Goal: Task Accomplishment & Management: Use online tool/utility

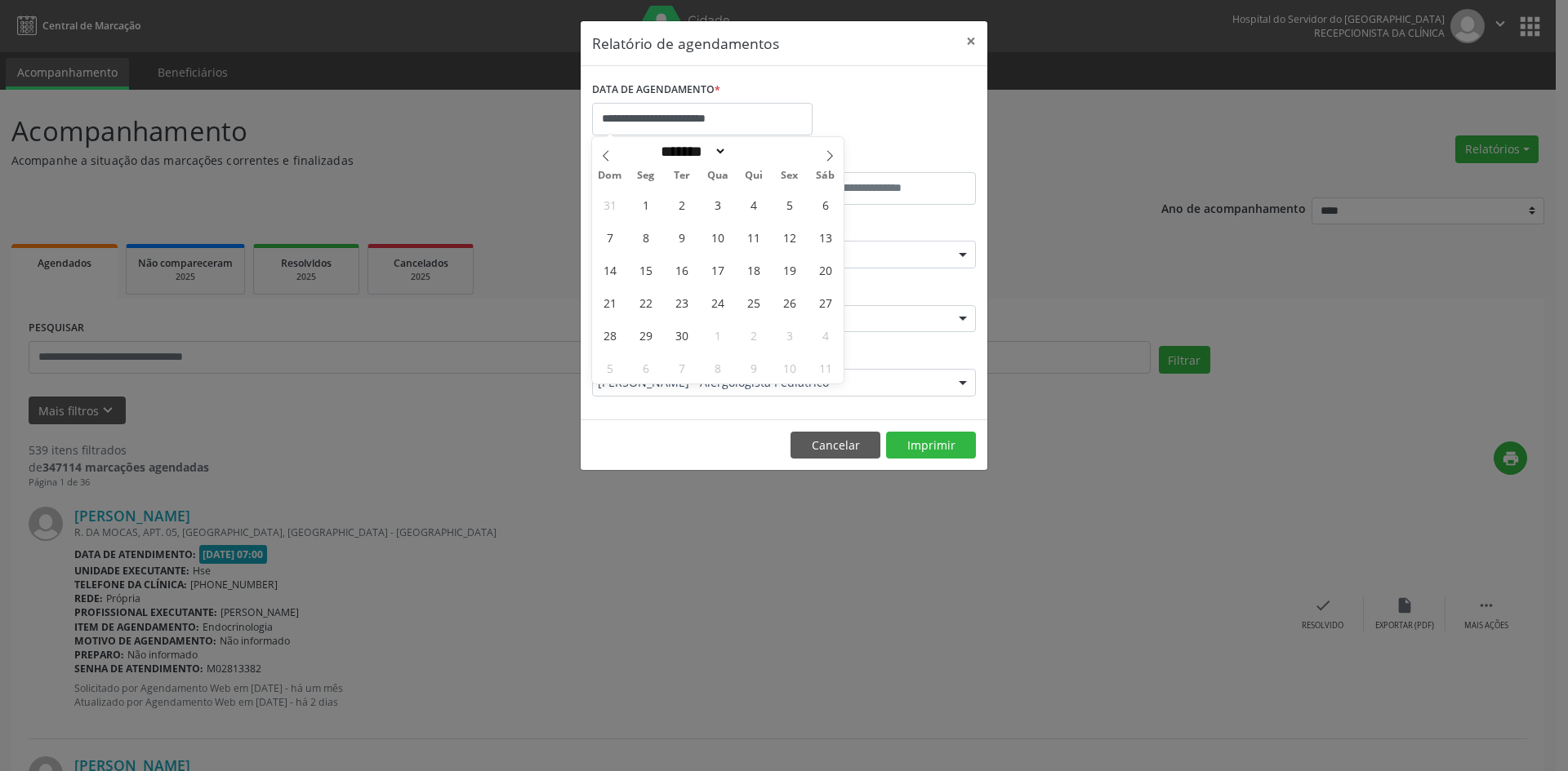
select select "*"
click at [648, 204] on span "1" at bounding box center [645, 204] width 32 height 32
type input "**********"
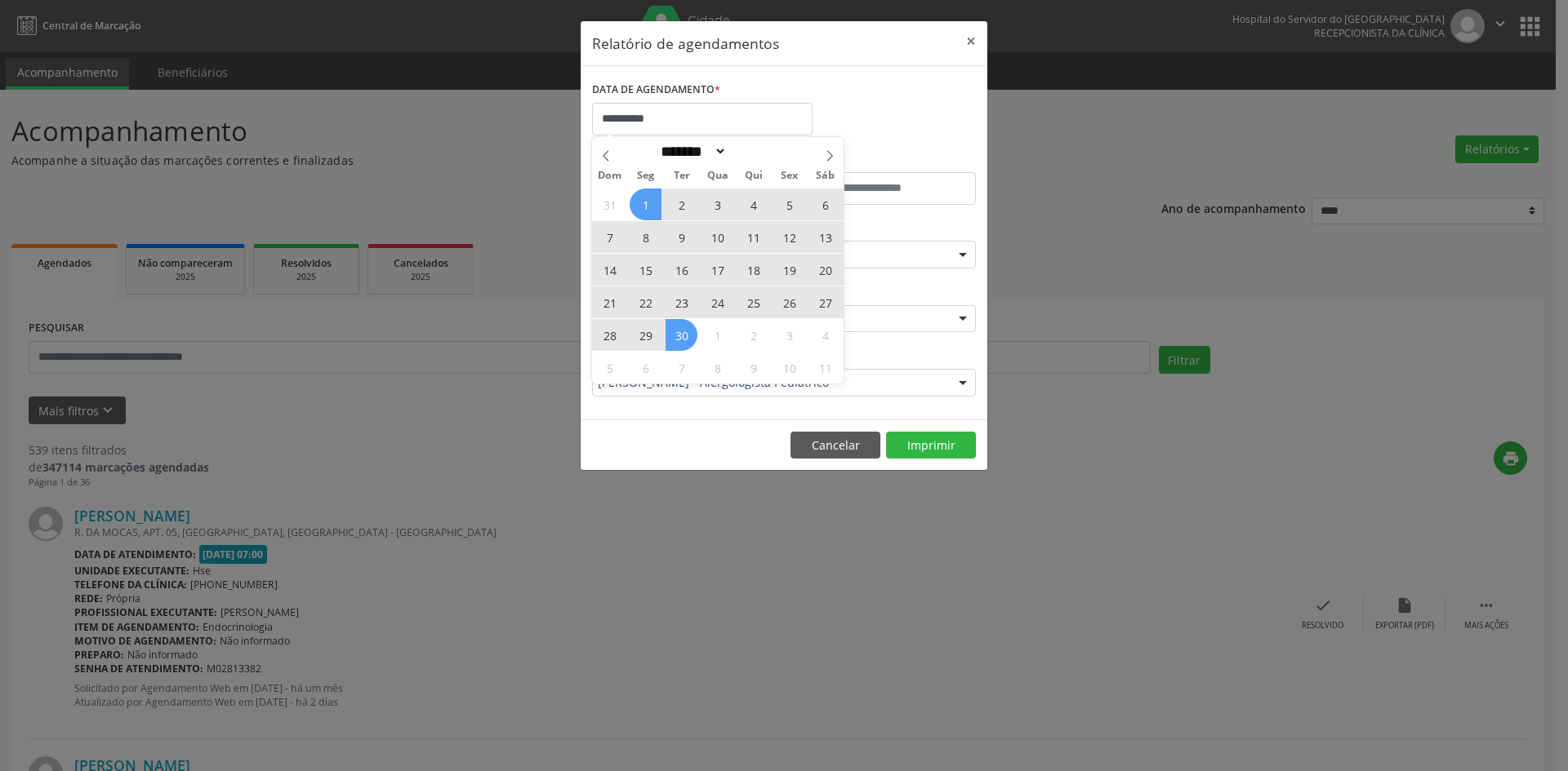
drag, startPoint x: 648, startPoint y: 204, endPoint x: 681, endPoint y: 333, distance: 133.2
click at [681, 333] on div "31 1 2 3 4 5 6 7 8 9 10 11 12 13 14 15 16 17 18 19 20 21 22 23 24 25 26 27 28 2…" at bounding box center [717, 286] width 251 height 196
click at [681, 333] on span "30" at bounding box center [681, 335] width 32 height 32
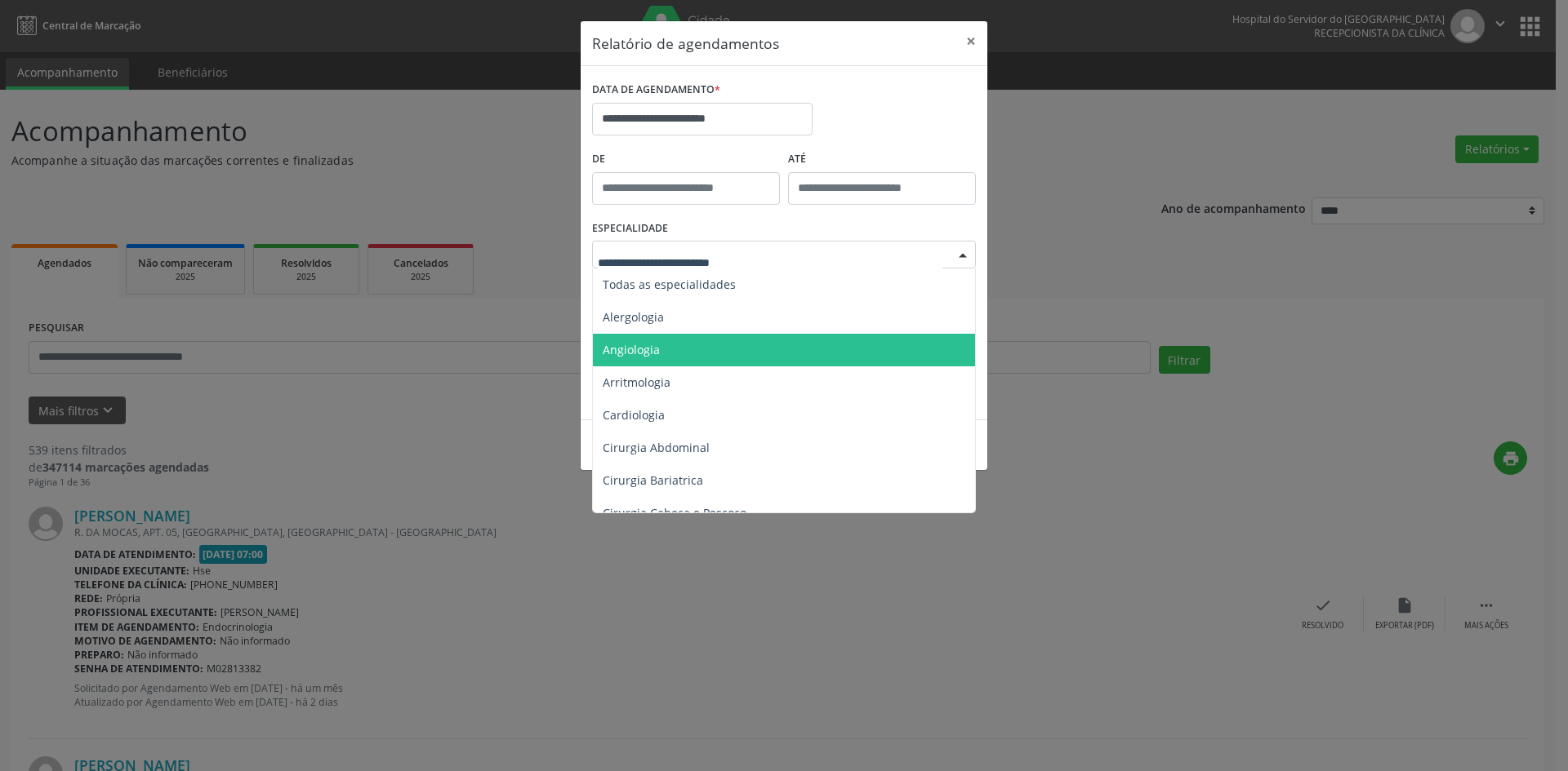
click at [698, 346] on span "Angiologia" at bounding box center [785, 350] width 385 height 33
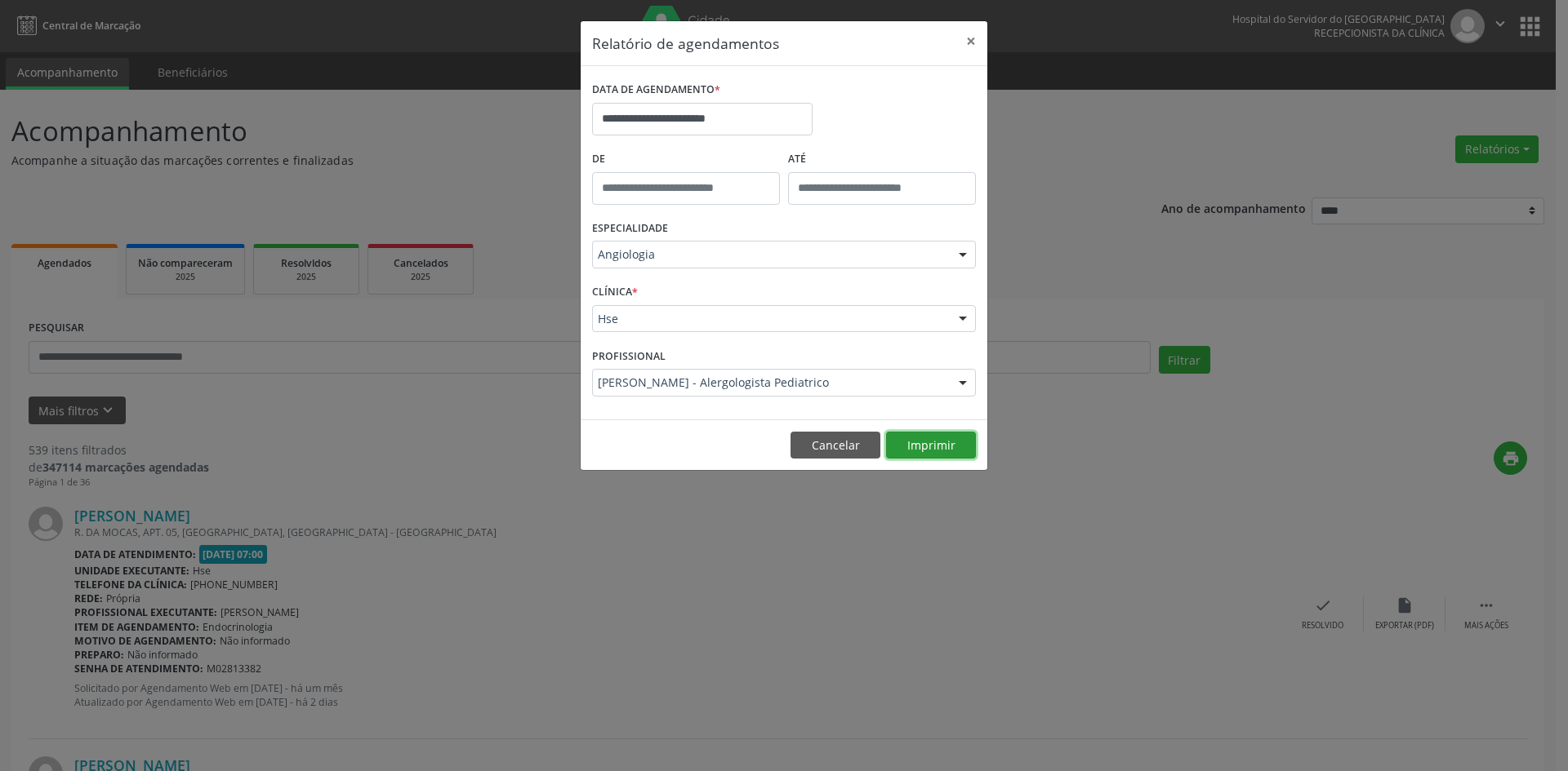
click at [923, 444] on button "Imprimir" at bounding box center [930, 445] width 90 height 28
click at [959, 381] on div at bounding box center [962, 384] width 24 height 28
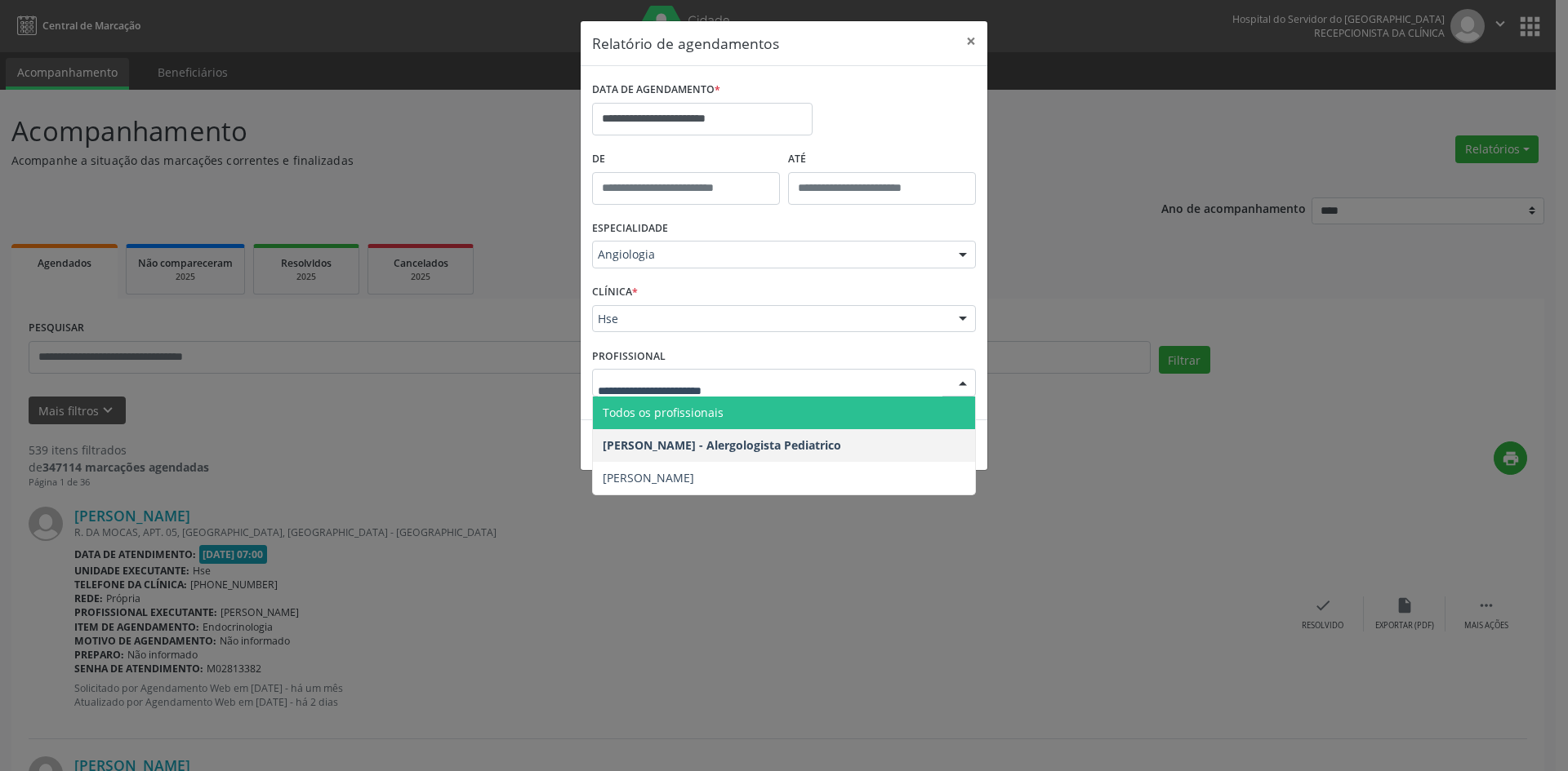
click at [880, 419] on span "Todos os profissionais" at bounding box center [783, 413] width 382 height 33
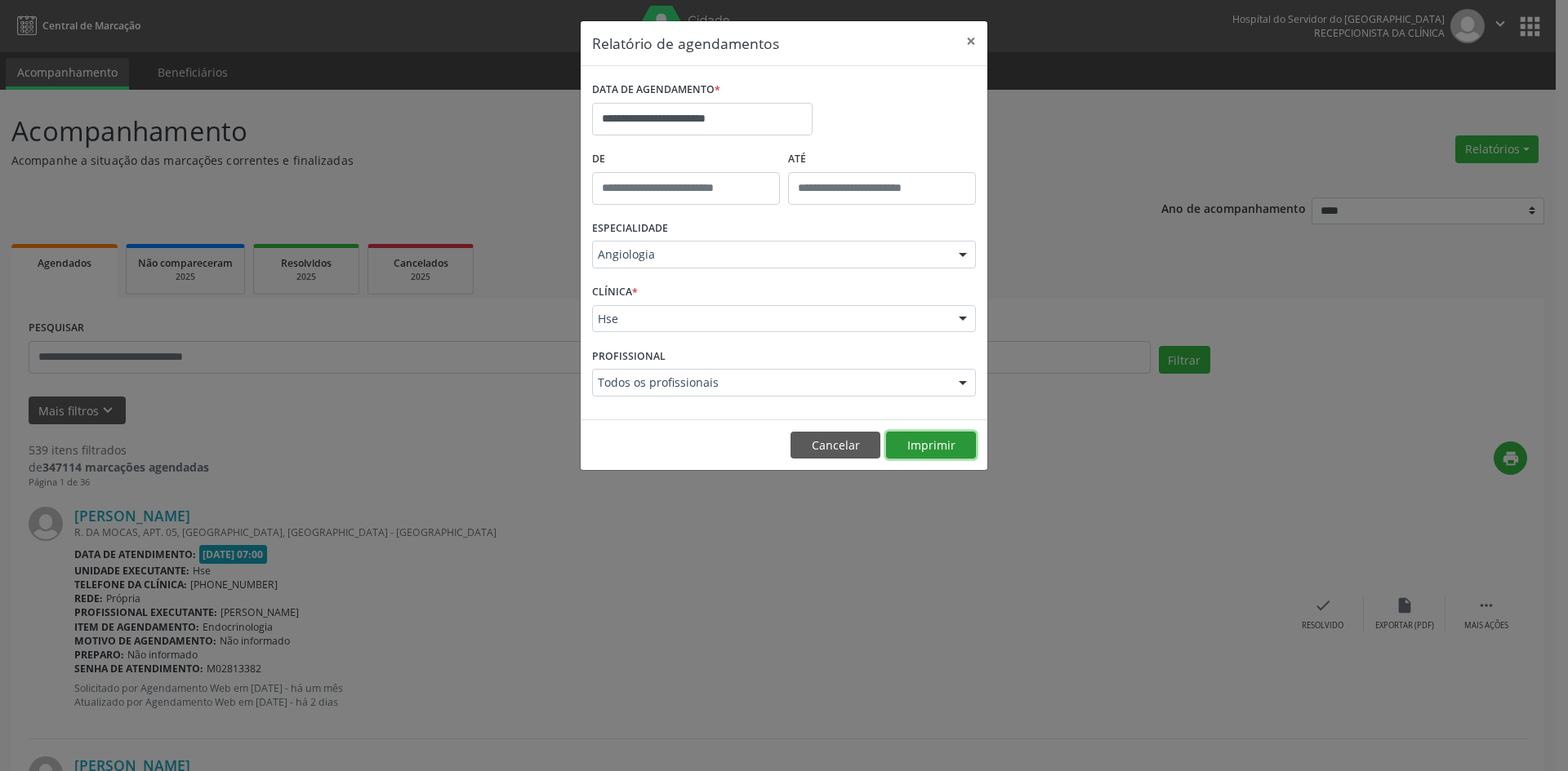
click at [924, 443] on button "Imprimir" at bounding box center [930, 445] width 90 height 28
click at [716, 122] on input "**********" at bounding box center [701, 119] width 220 height 33
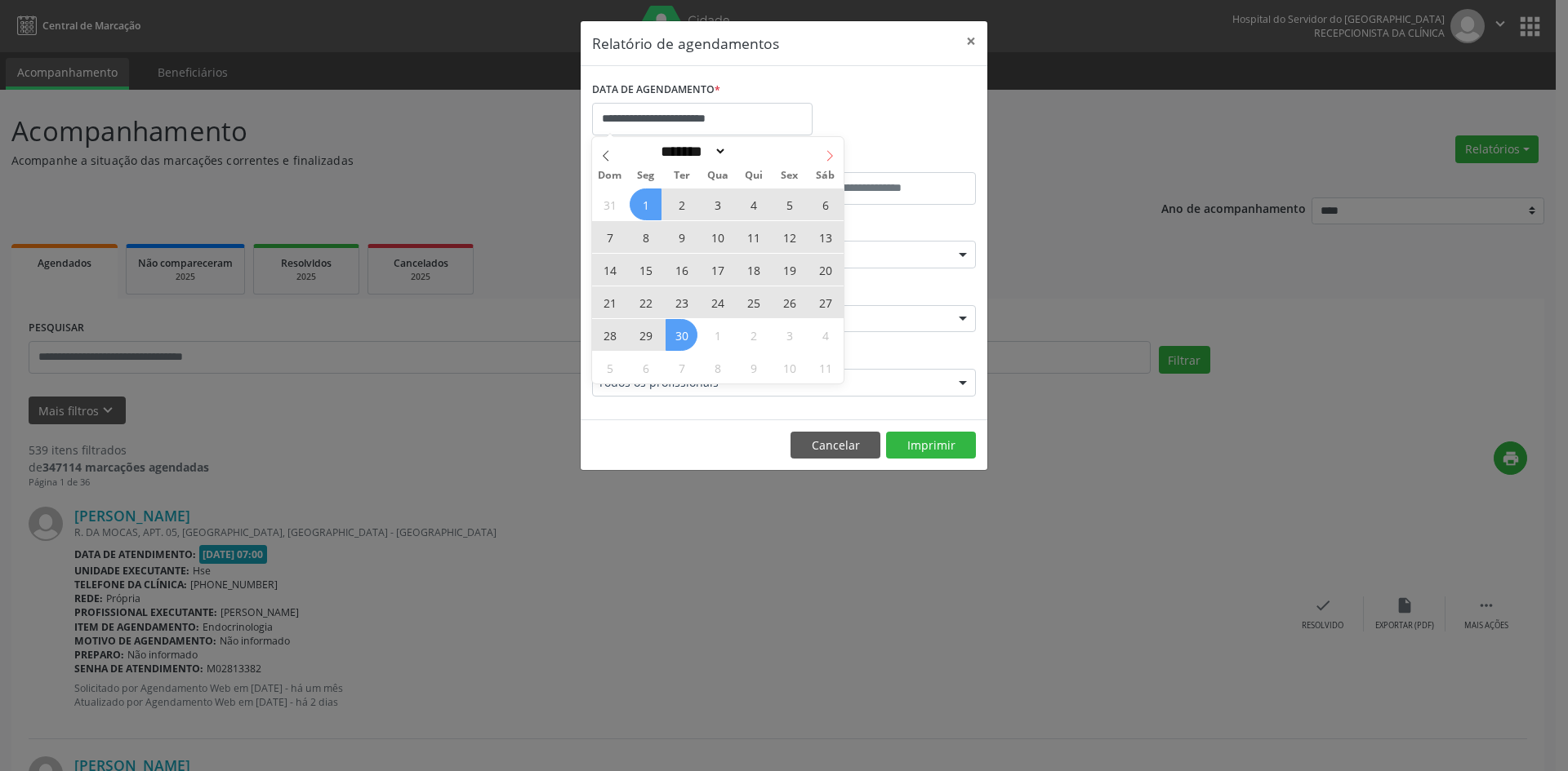
click at [830, 151] on icon at bounding box center [829, 156] width 12 height 12
select select "*"
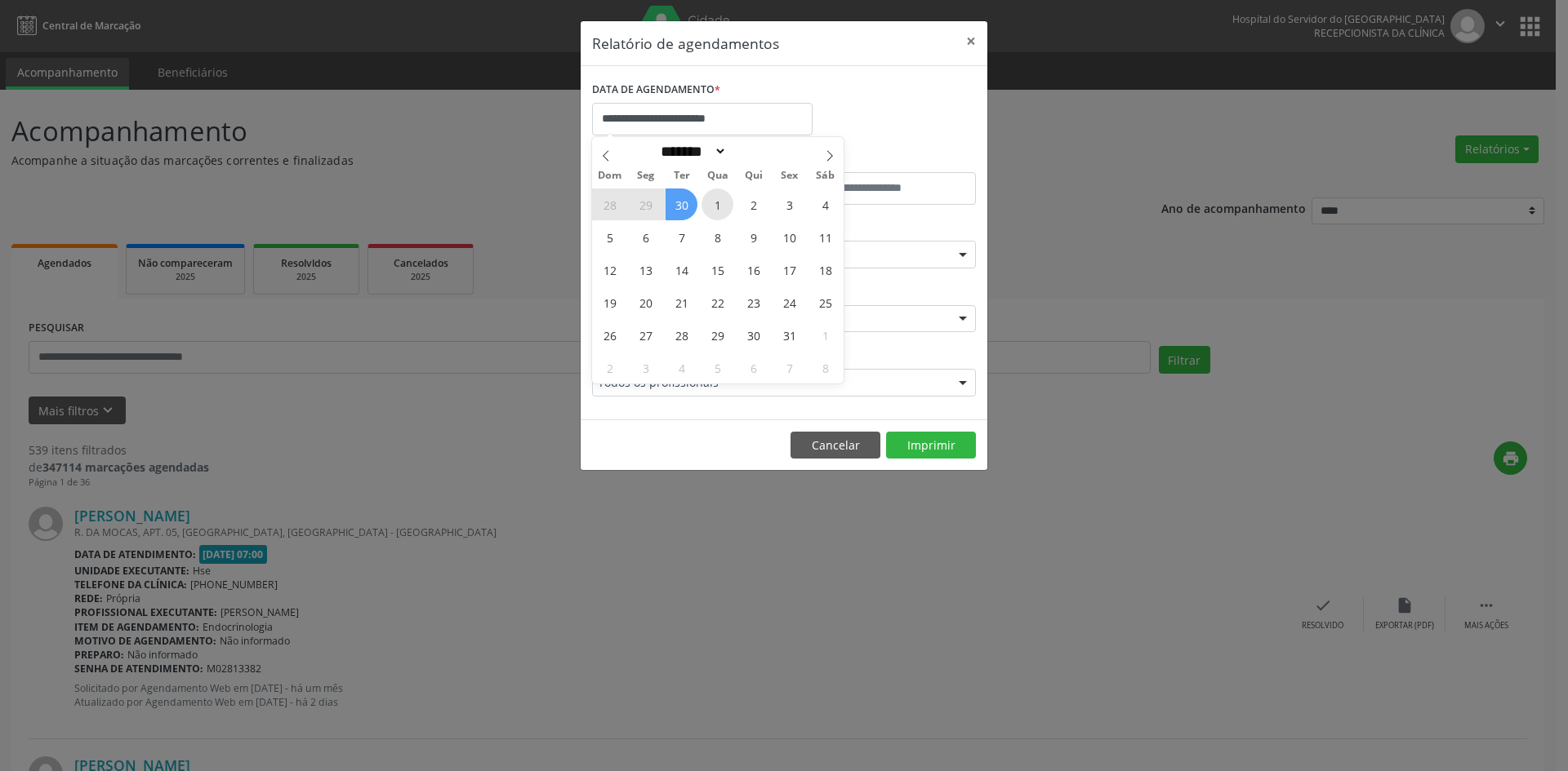
click at [718, 201] on span "1" at bounding box center [717, 204] width 32 height 32
type input "**********"
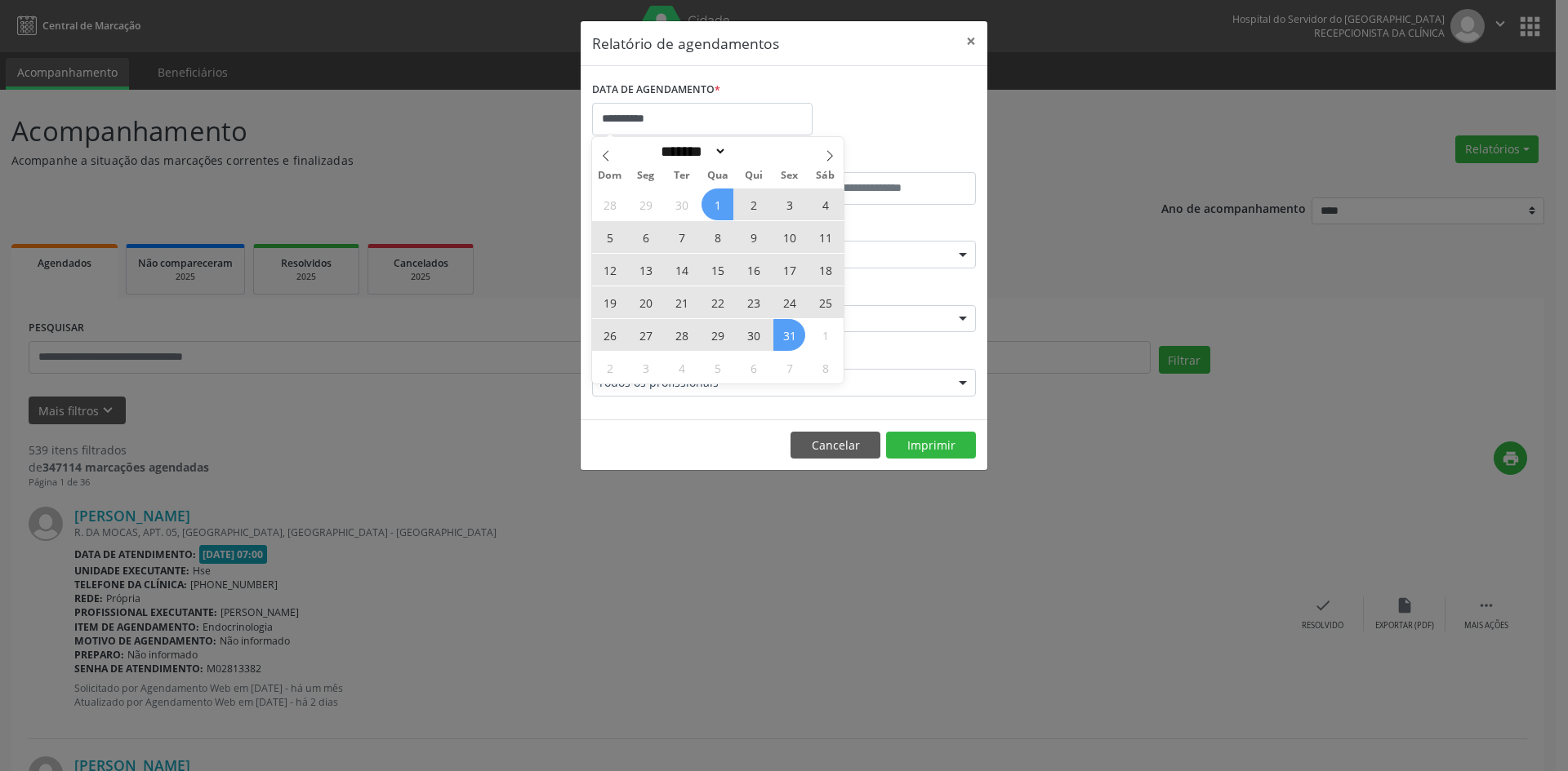
drag, startPoint x: 718, startPoint y: 201, endPoint x: 789, endPoint y: 329, distance: 146.4
click at [789, 329] on div "28 29 30 1 2 3 4 5 6 7 8 9 10 11 12 13 14 15 16 17 18 19 20 21 22 23 24 25 26 2…" at bounding box center [717, 286] width 251 height 196
click at [789, 329] on span "31" at bounding box center [789, 335] width 32 height 32
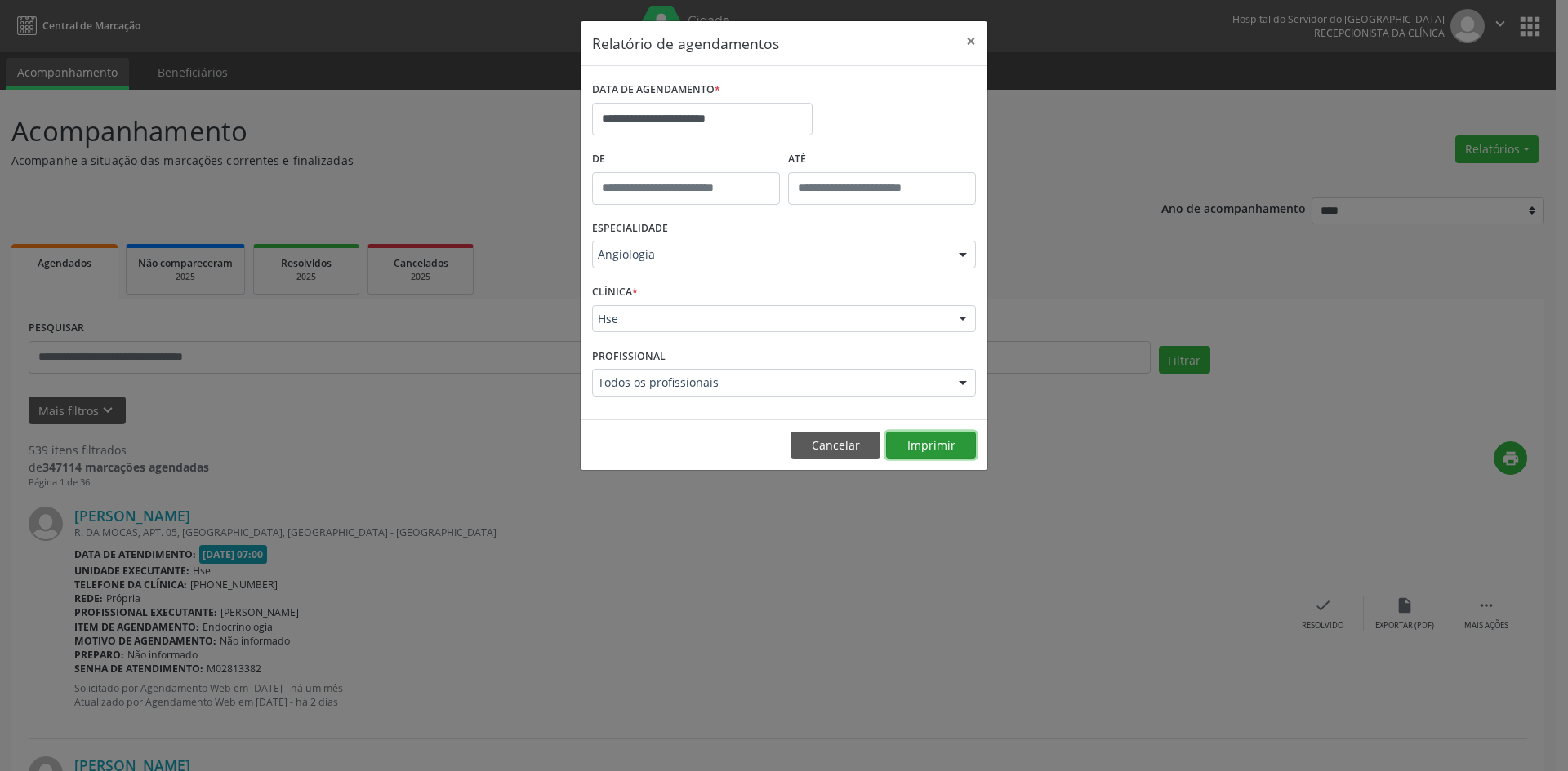
click at [930, 449] on button "Imprimir" at bounding box center [930, 445] width 90 height 28
click at [637, 120] on input "**********" at bounding box center [701, 119] width 220 height 33
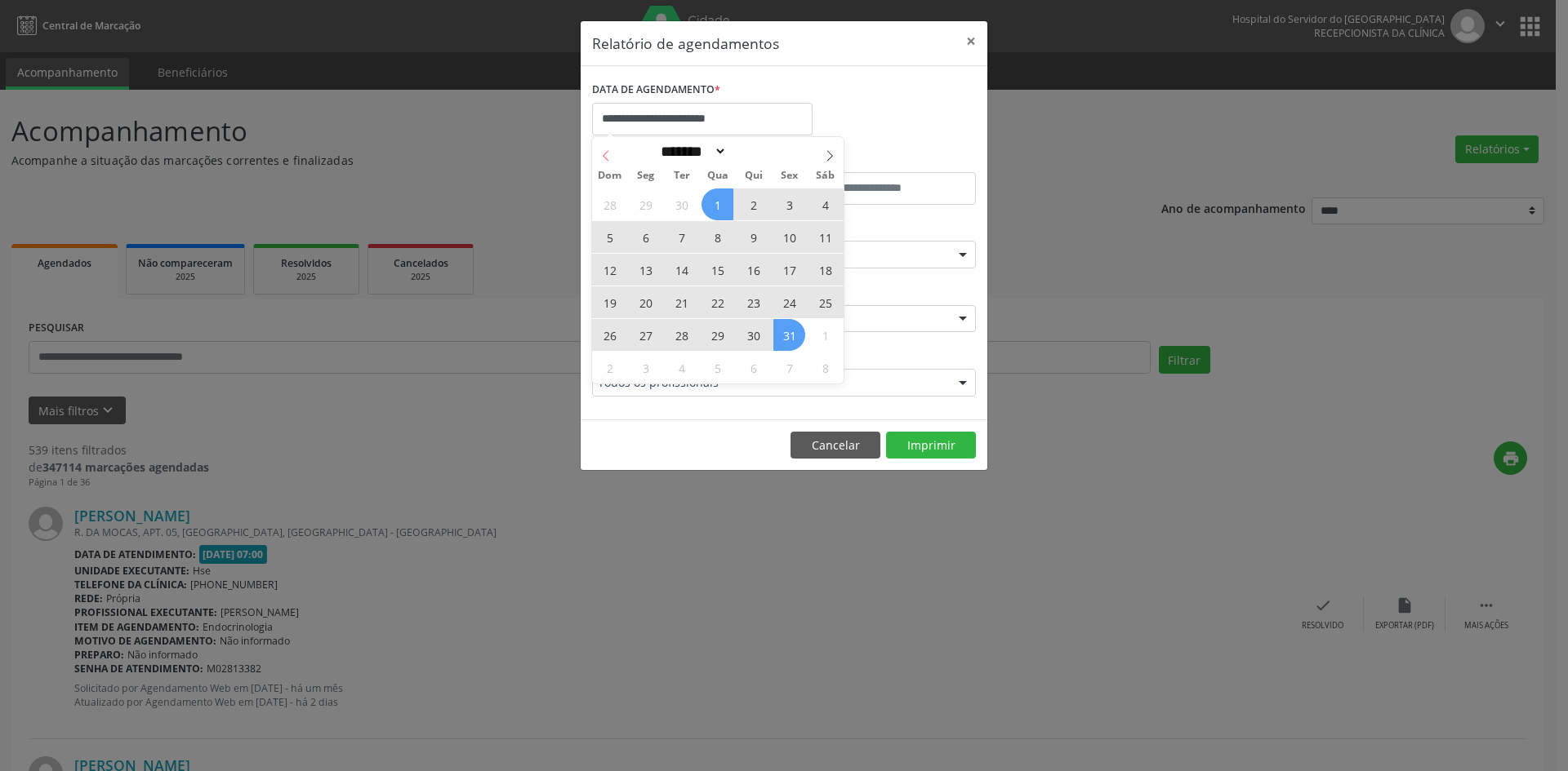
click at [606, 153] on icon at bounding box center [605, 156] width 5 height 11
select select "*"
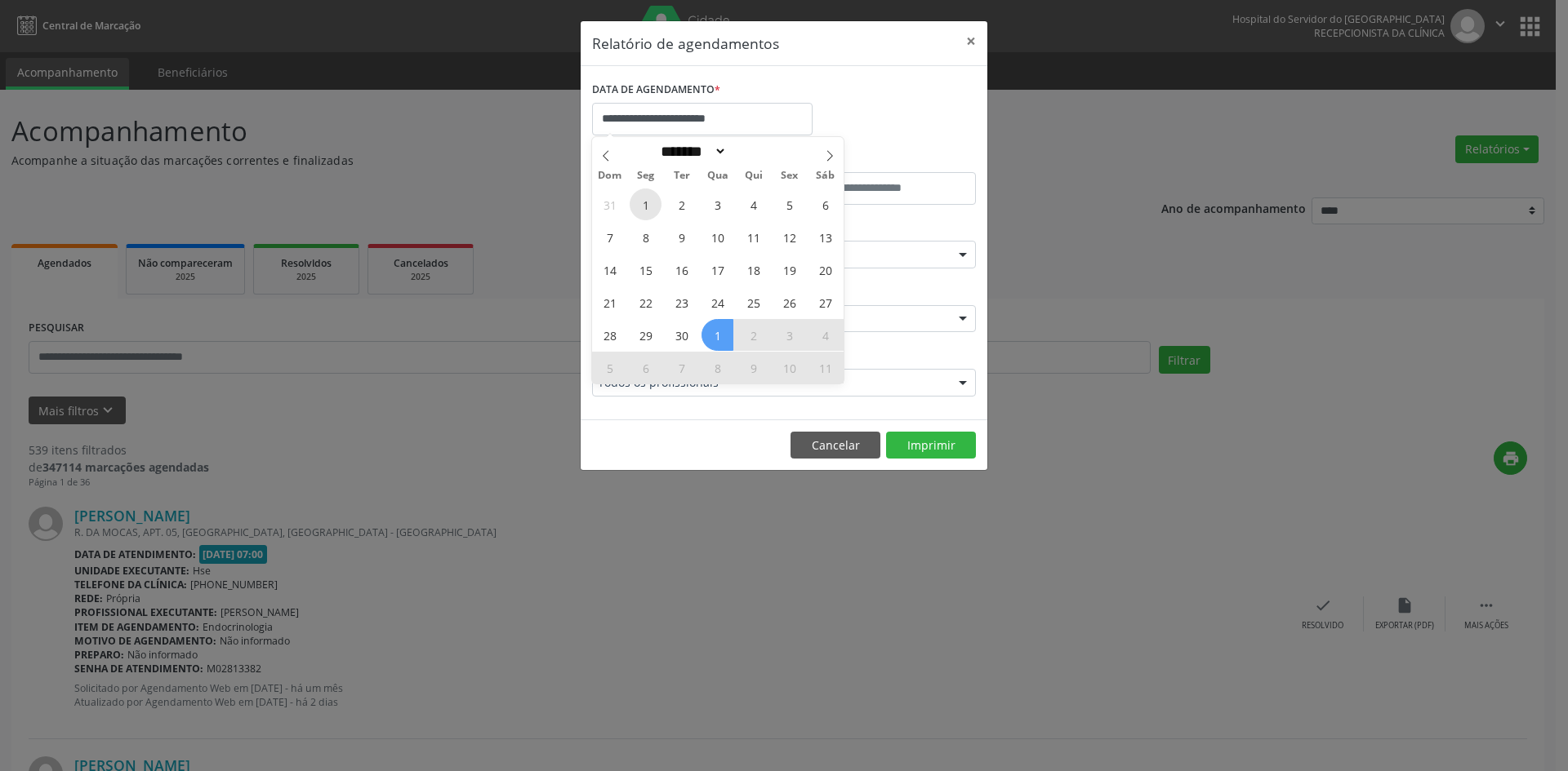
click at [644, 208] on span "1" at bounding box center [645, 204] width 32 height 32
type input "**********"
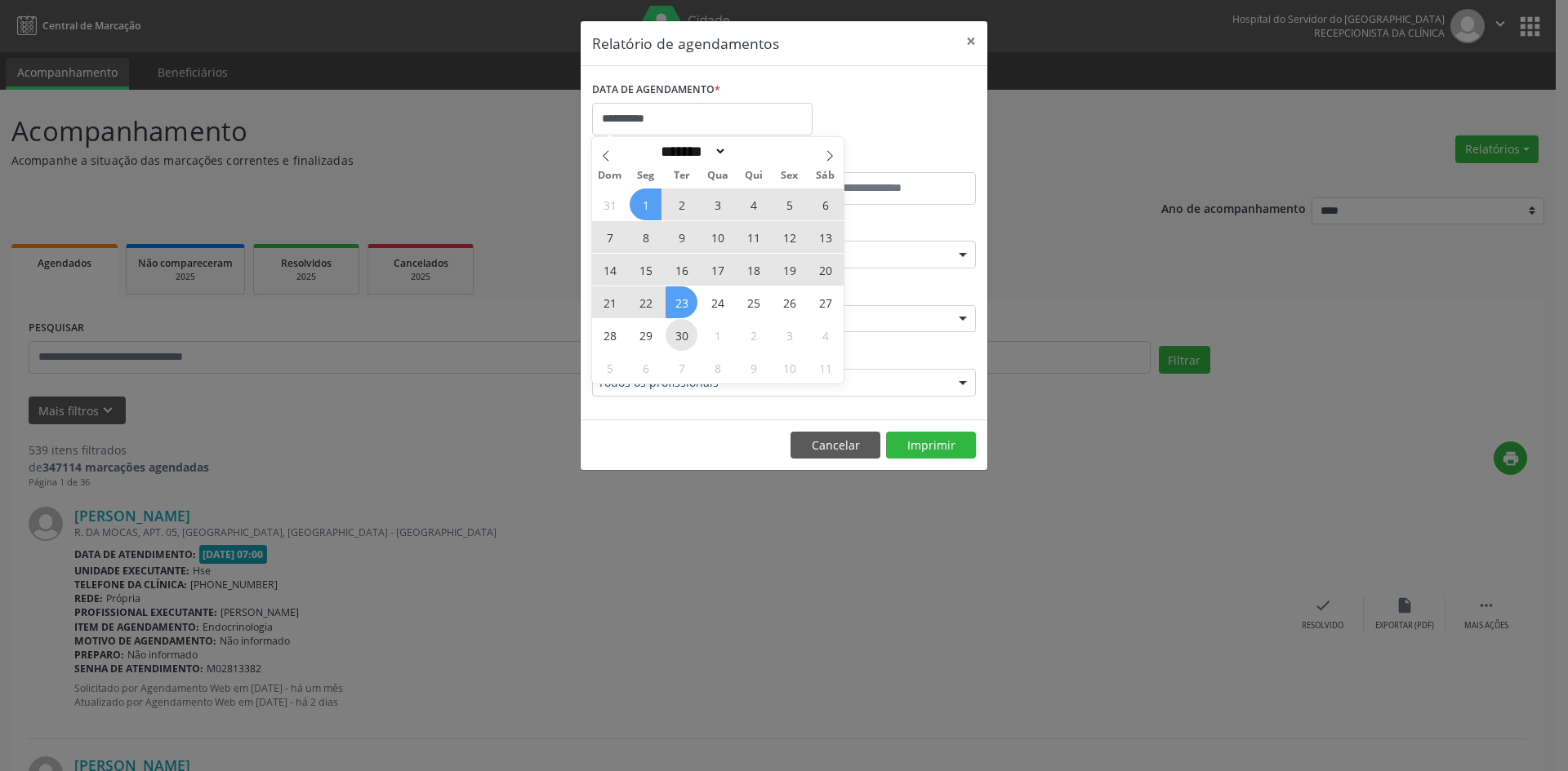
drag, startPoint x: 644, startPoint y: 208, endPoint x: 681, endPoint y: 326, distance: 123.7
click at [681, 326] on div "31 1 2 3 4 5 6 7 8 9 10 11 12 13 14 15 16 17 18 19 20 21 22 23 24 25 26 27 28 2…" at bounding box center [717, 286] width 251 height 196
click at [681, 326] on span "30" at bounding box center [681, 335] width 32 height 32
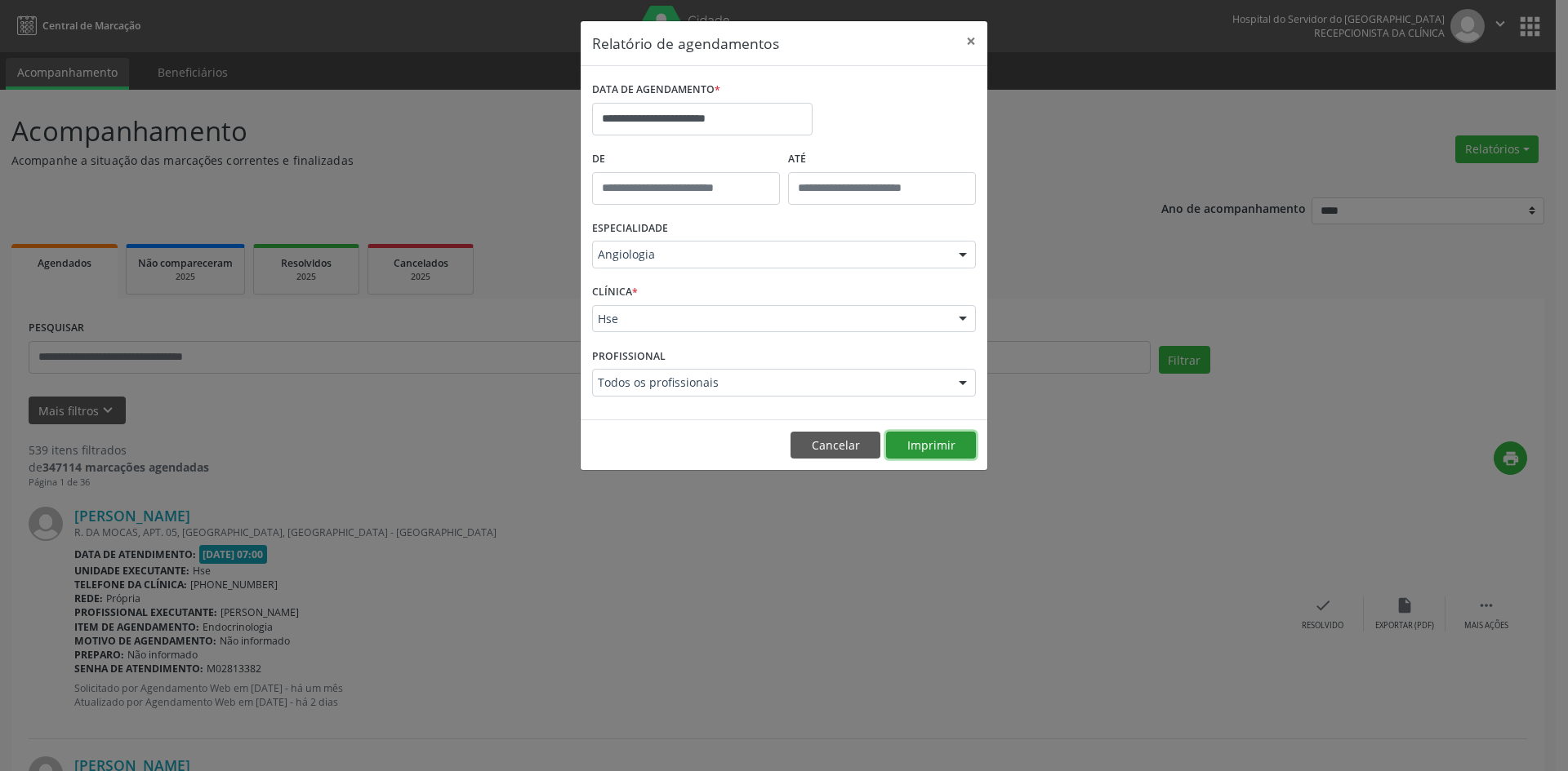
click at [917, 444] on button "Imprimir" at bounding box center [930, 445] width 90 height 28
click at [922, 442] on button "Imprimir" at bounding box center [930, 445] width 90 height 28
click at [649, 119] on input "**********" at bounding box center [701, 119] width 220 height 33
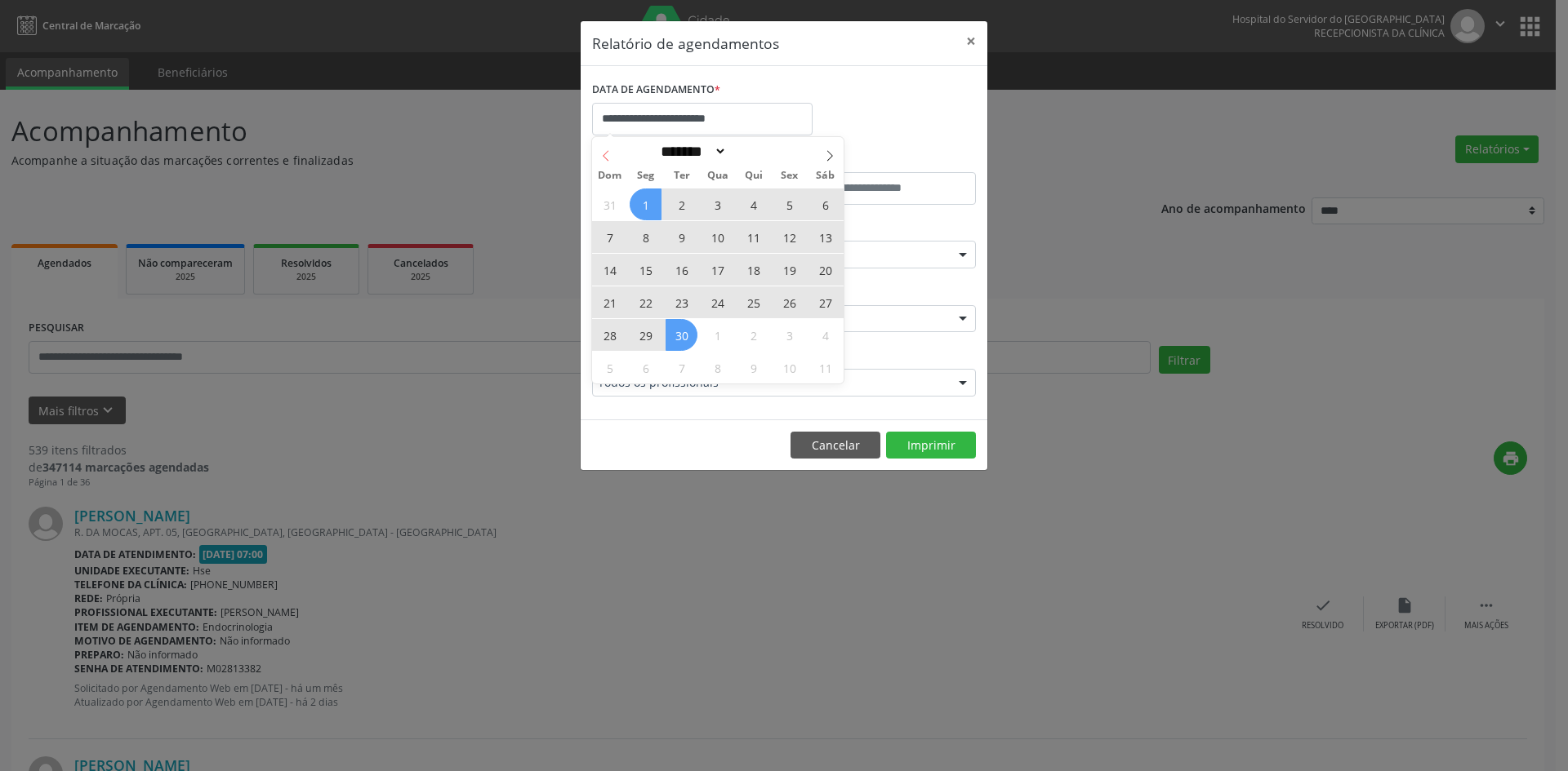
click at [603, 157] on icon at bounding box center [605, 156] width 12 height 12
select select "*"
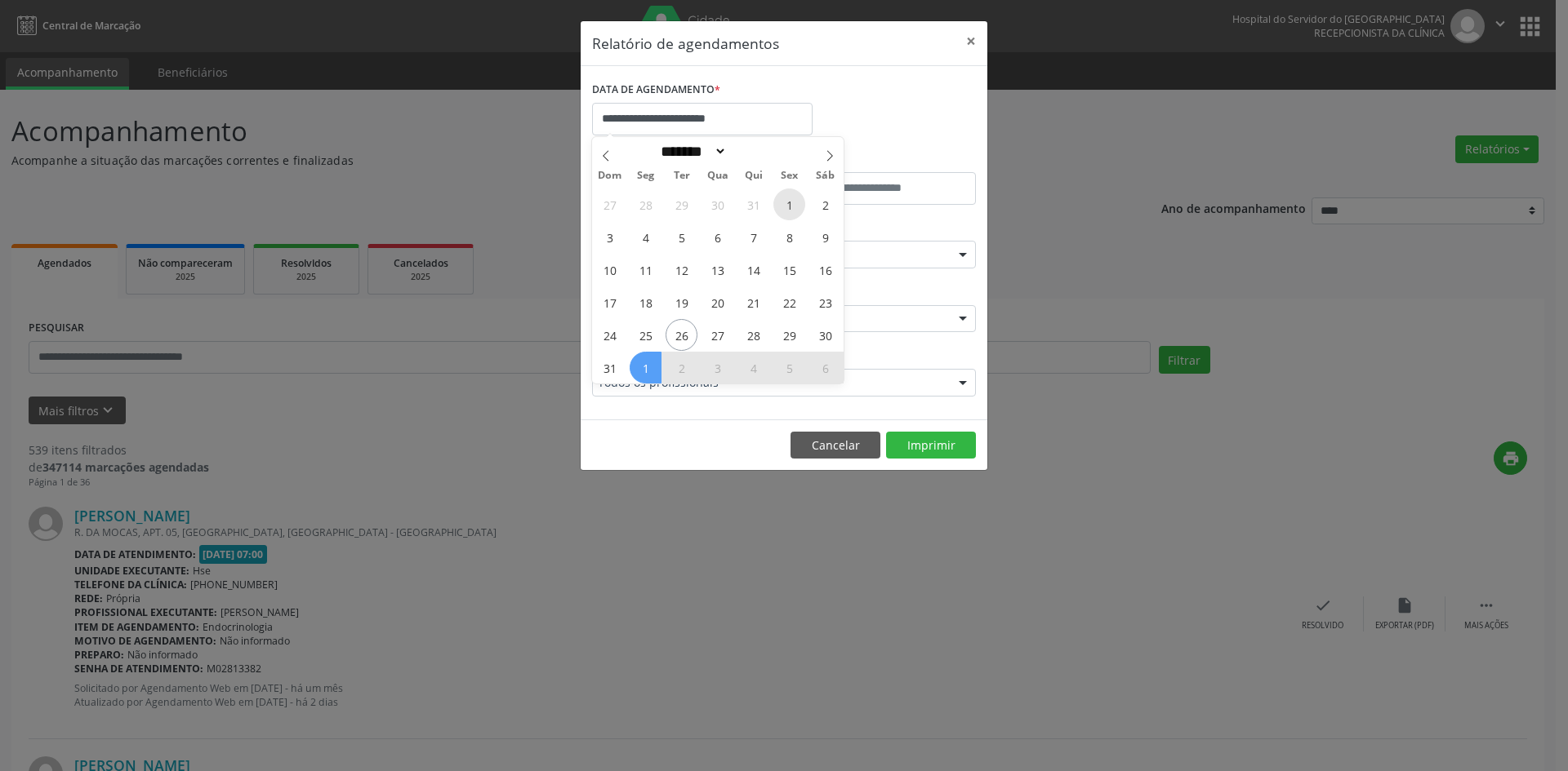
click at [792, 197] on span "1" at bounding box center [789, 204] width 32 height 32
type input "**********"
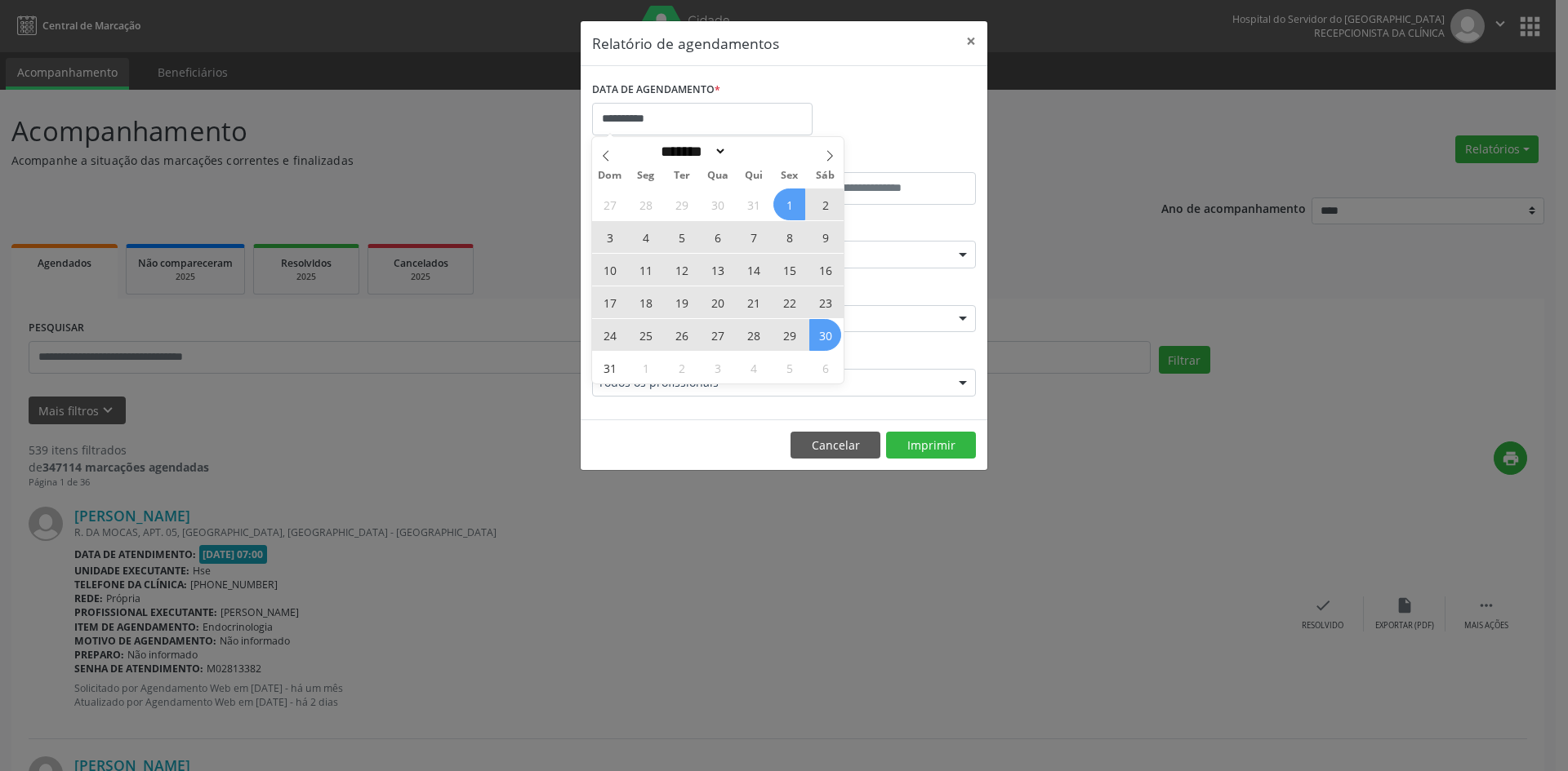
drag, startPoint x: 792, startPoint y: 197, endPoint x: 819, endPoint y: 322, distance: 127.9
click at [819, 322] on div "27 28 29 30 31 1 2 3 4 5 6 7 8 9 10 11 12 13 14 15 16 17 18 19 20 21 22 23 24 2…" at bounding box center [717, 286] width 251 height 196
click at [821, 326] on span "30" at bounding box center [825, 335] width 32 height 32
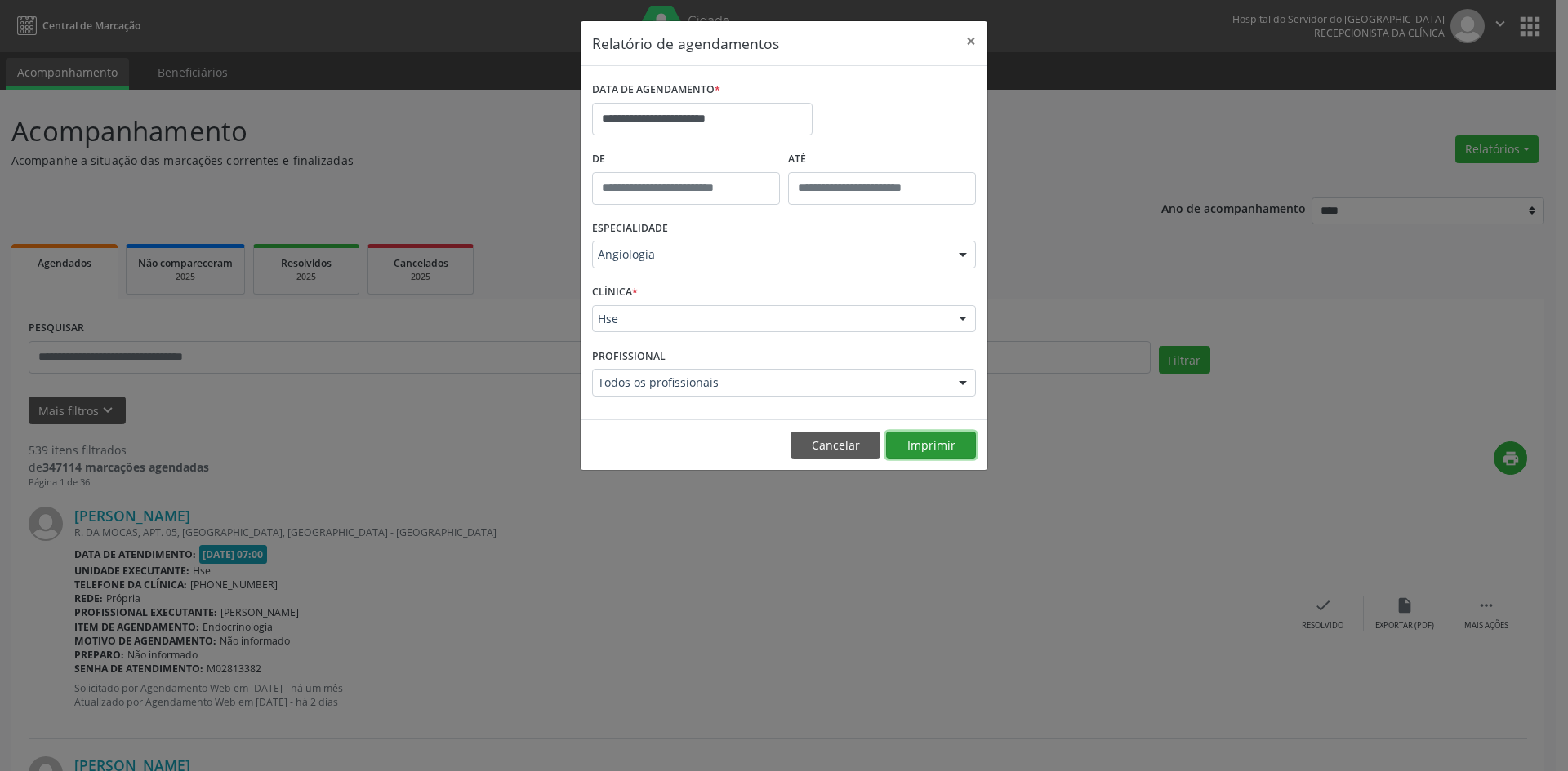
click at [918, 444] on button "Imprimir" at bounding box center [930, 445] width 90 height 28
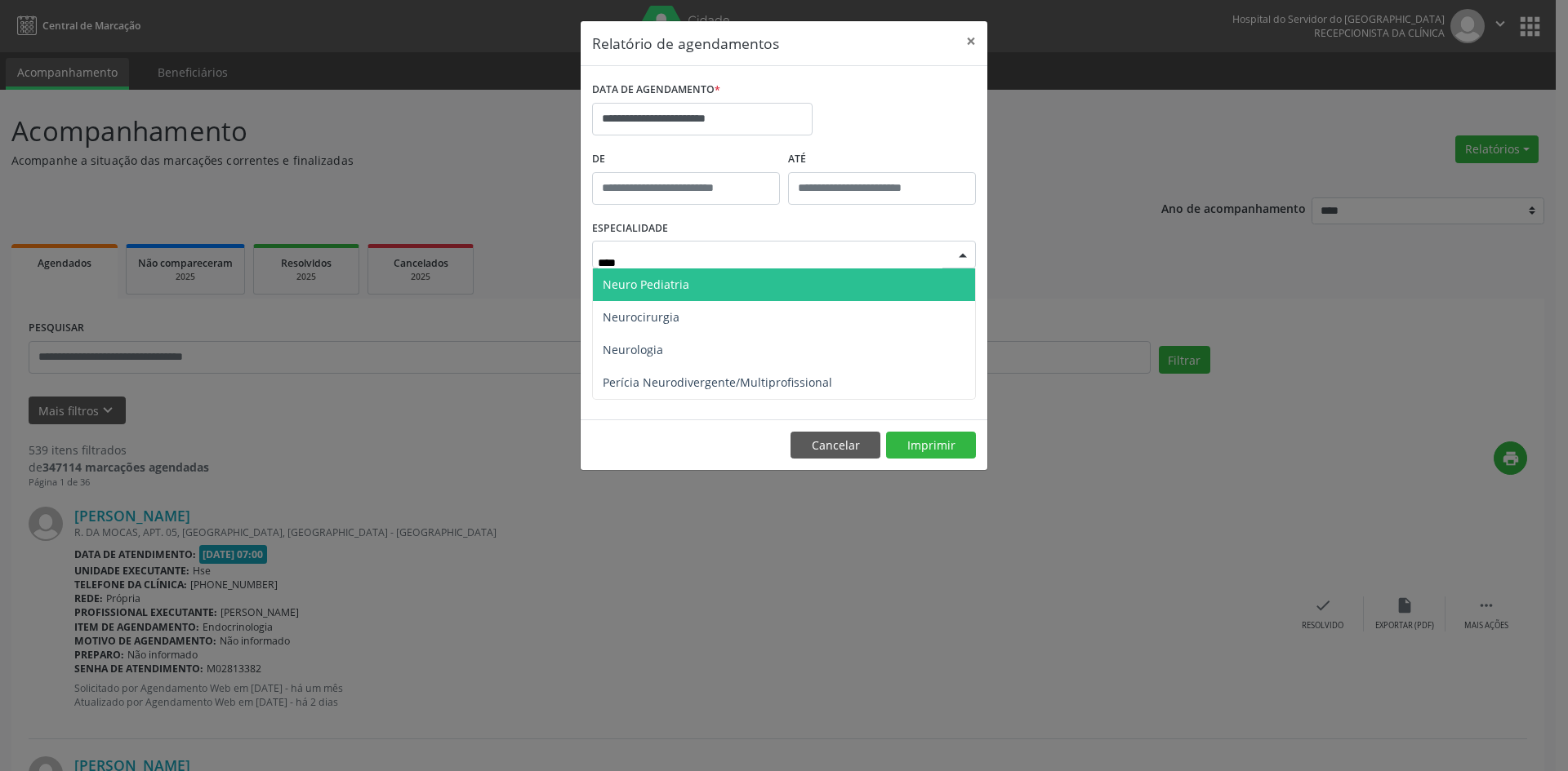
type input "*****"
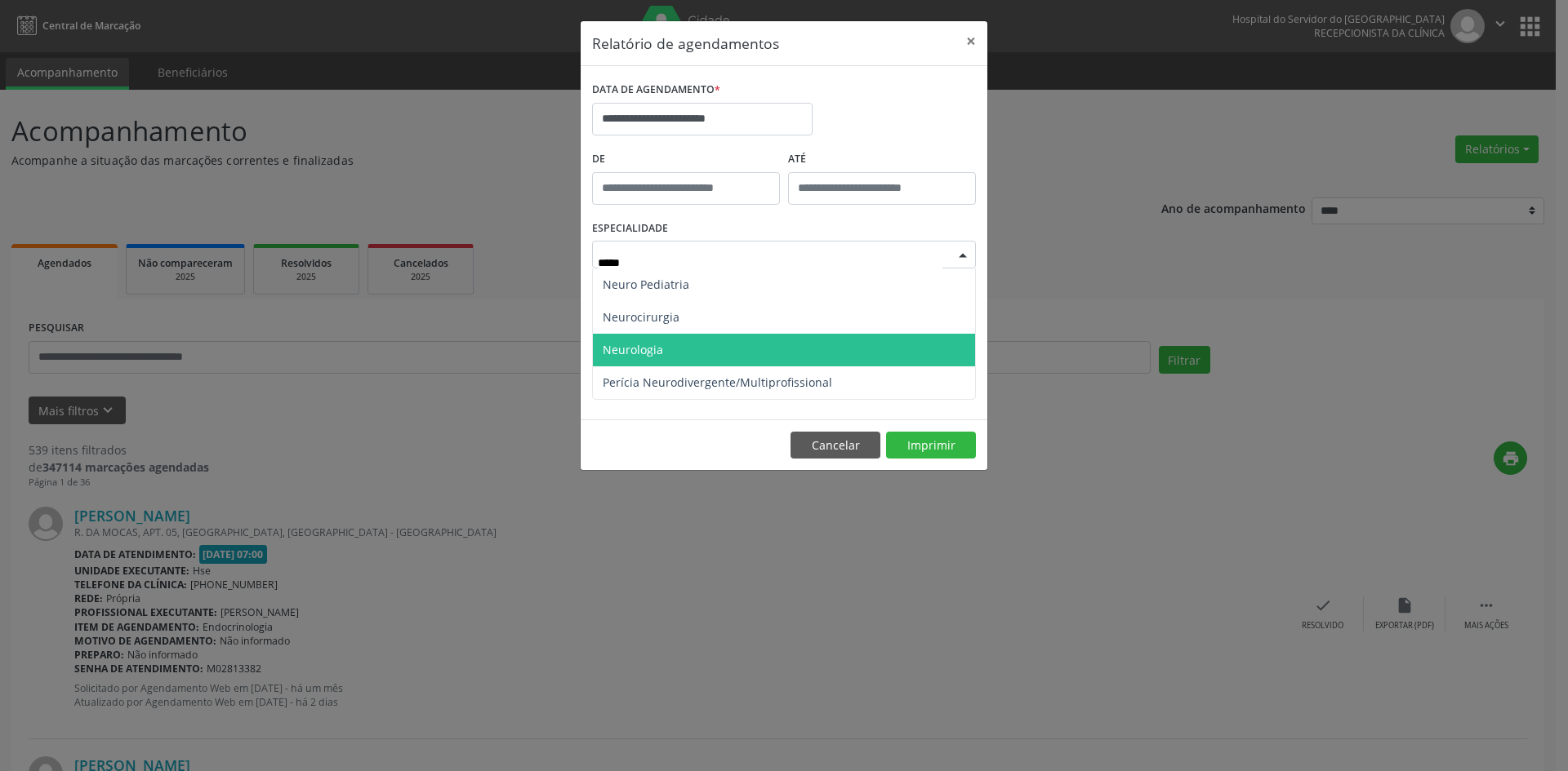
click at [719, 346] on span "Neurologia" at bounding box center [783, 350] width 382 height 33
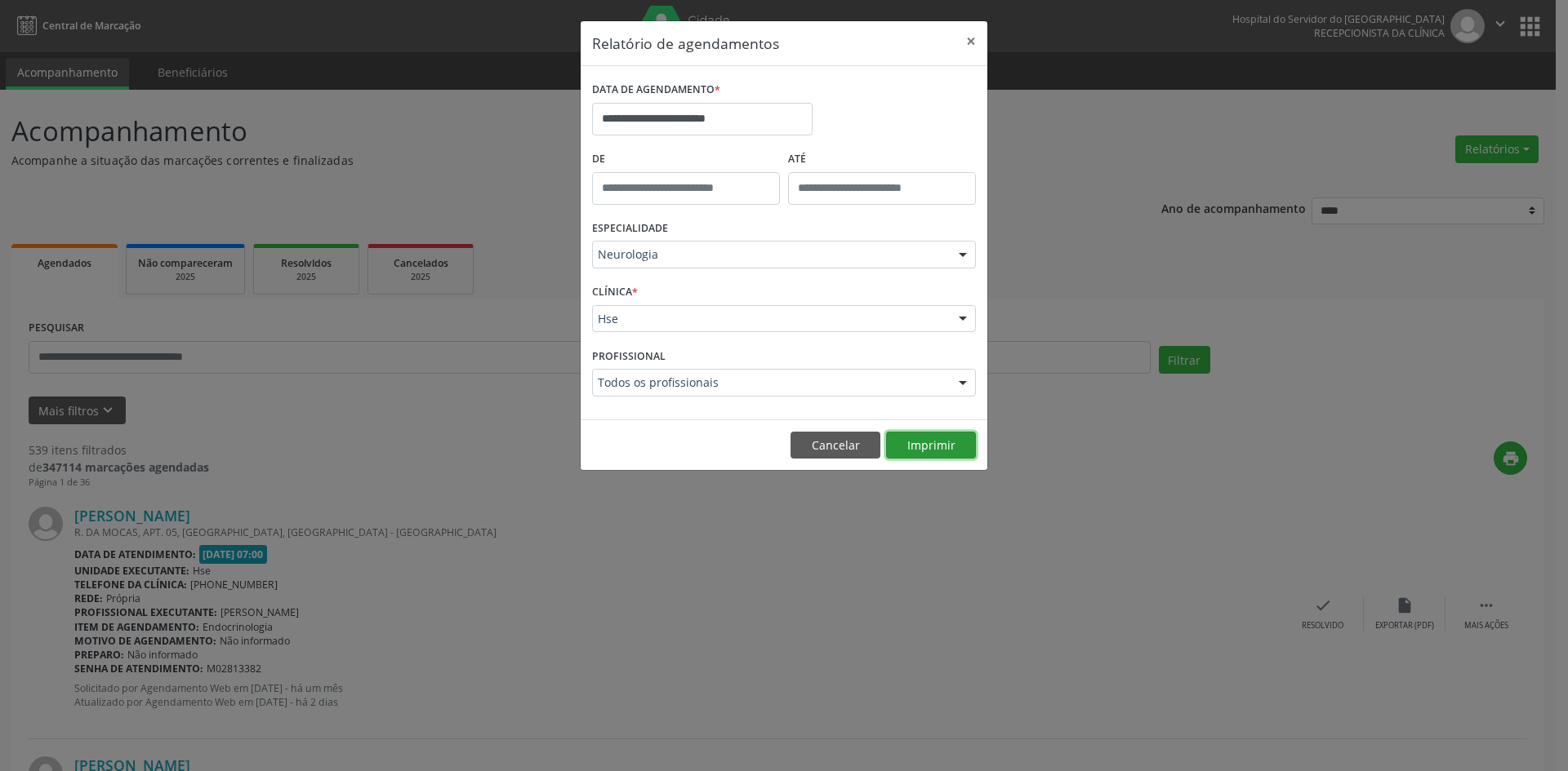
click at [933, 444] on button "Imprimir" at bounding box center [930, 445] width 90 height 28
